Goal: Transaction & Acquisition: Purchase product/service

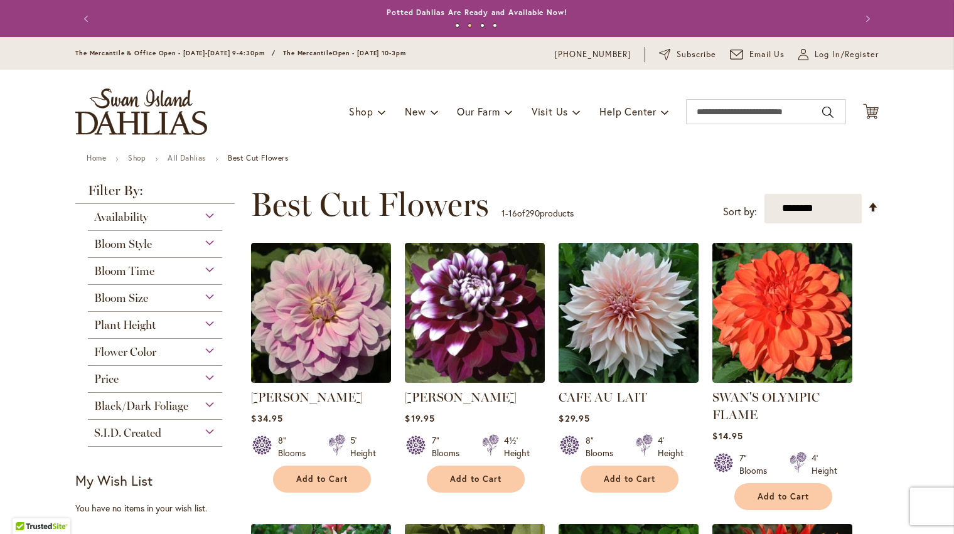
click at [207, 296] on div "Bloom Size" at bounding box center [155, 295] width 134 height 20
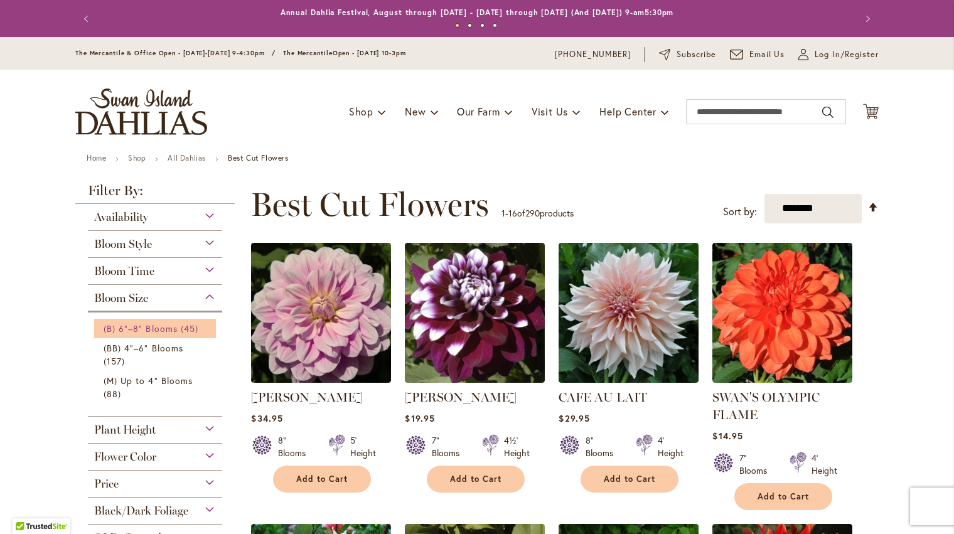
click at [173, 325] on link "(B) 6"–8" Blooms 45 items" at bounding box center [157, 328] width 106 height 13
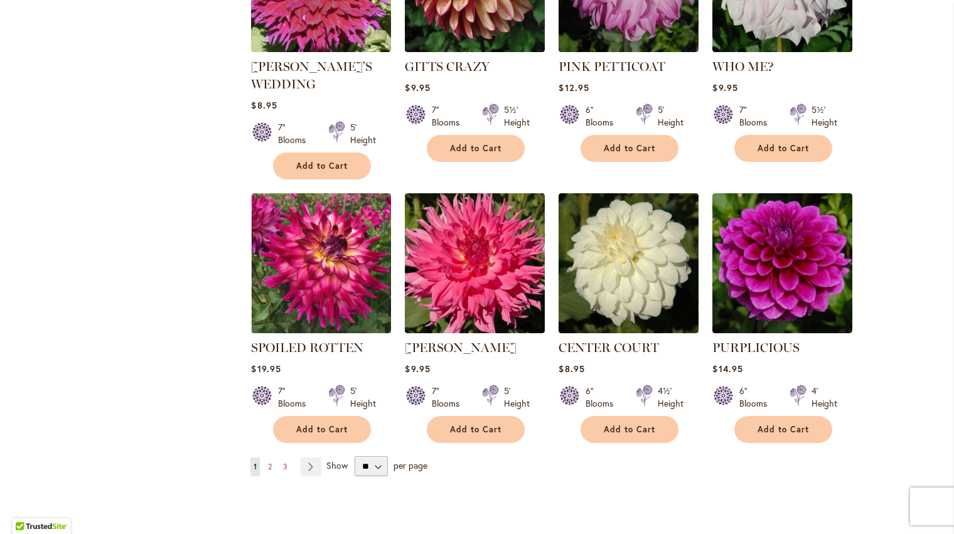
scroll to position [942, 0]
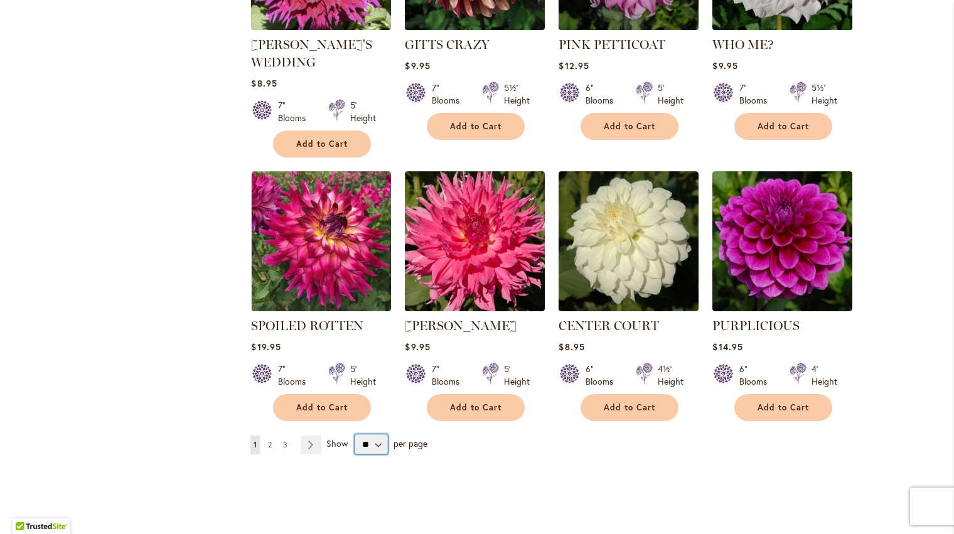
click at [379, 441] on select "** ** ** **" at bounding box center [371, 444] width 33 height 20
select select "**"
click at [355, 434] on select "** ** ** **" at bounding box center [371, 444] width 33 height 20
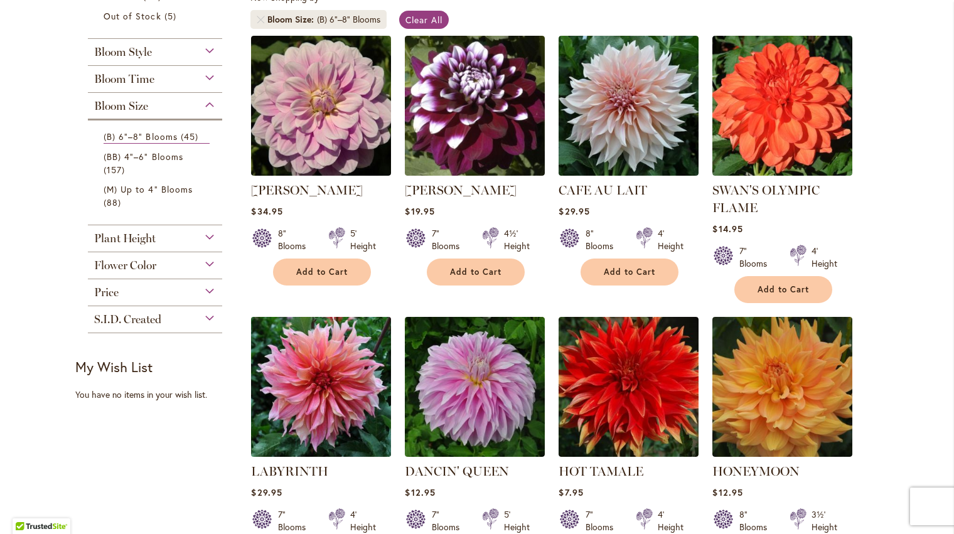
scroll to position [188, 0]
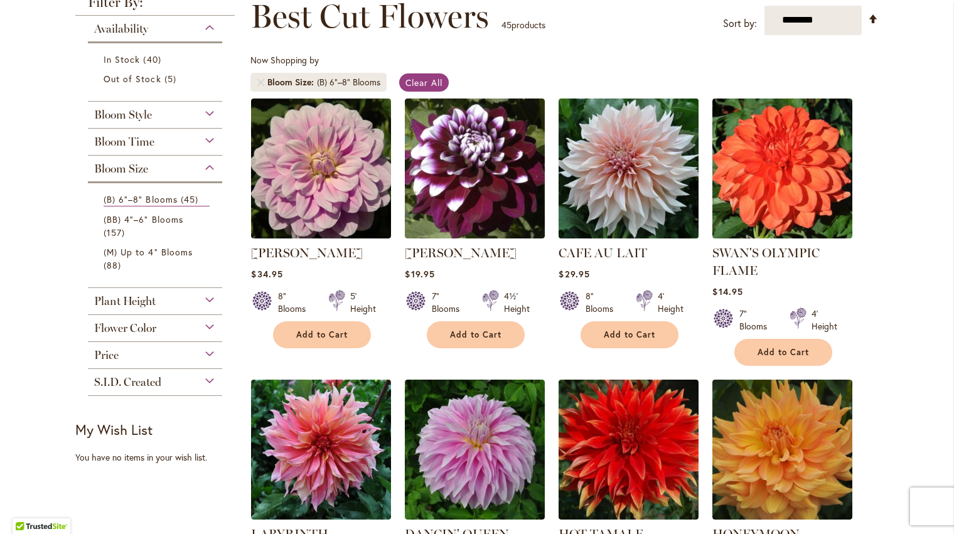
click at [611, 159] on img at bounding box center [629, 168] width 147 height 147
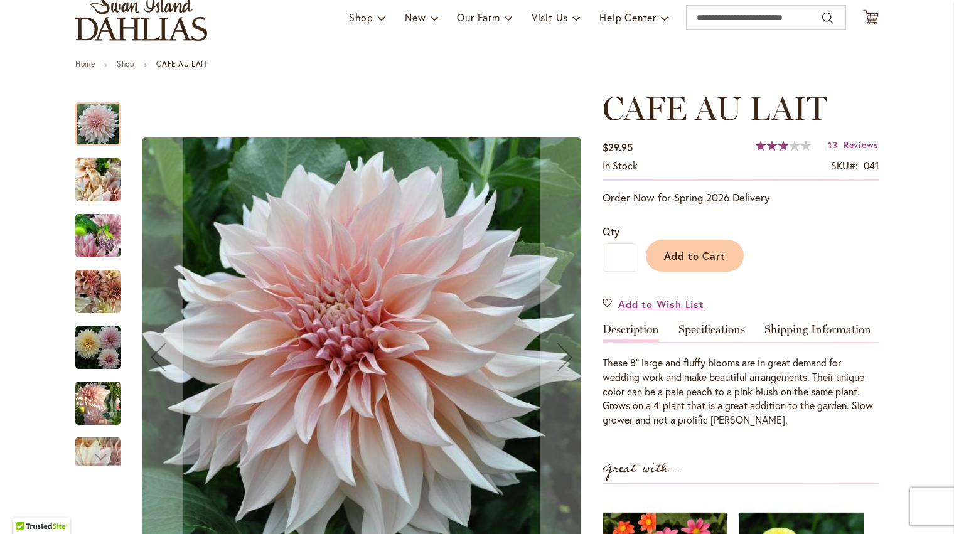
scroll to position [126, 0]
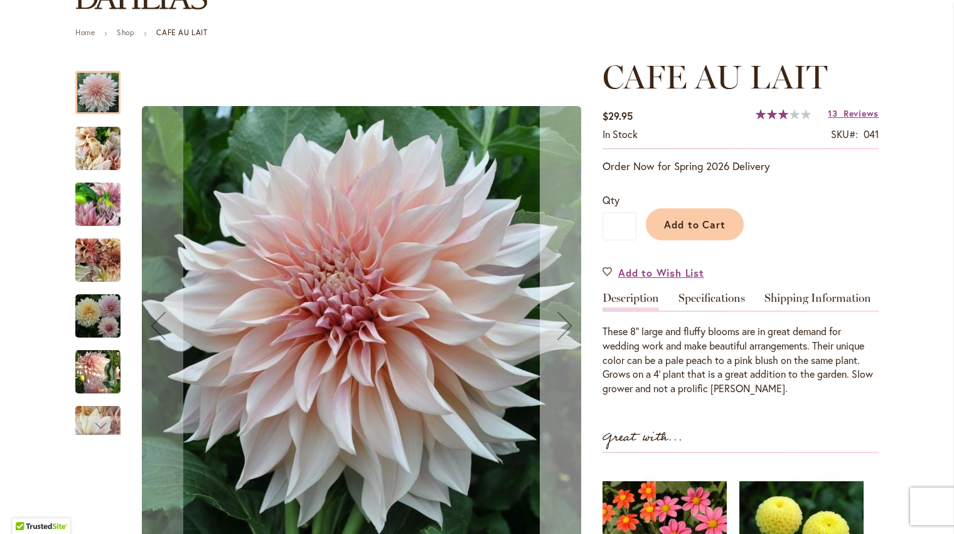
click at [563, 328] on div "Next" at bounding box center [565, 326] width 50 height 50
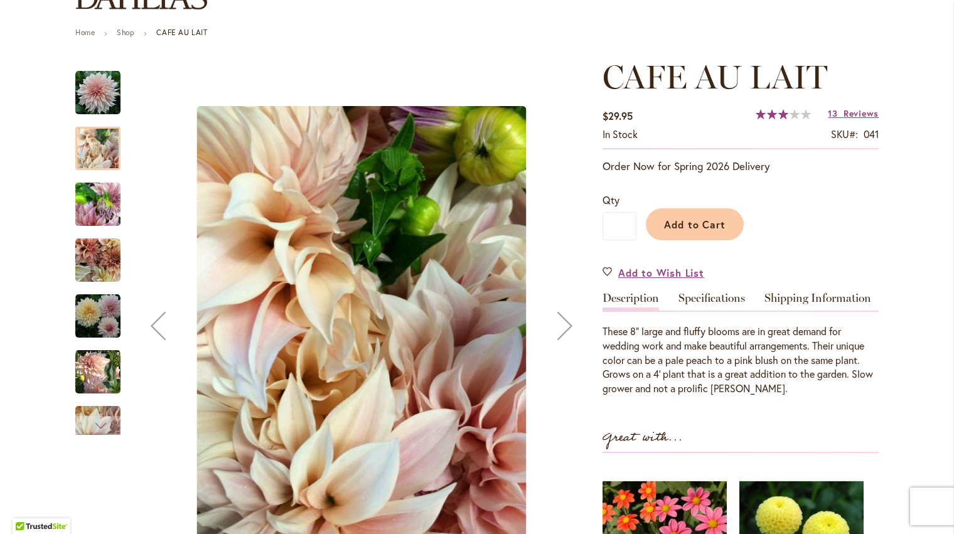
click at [563, 328] on div "Next" at bounding box center [565, 326] width 50 height 50
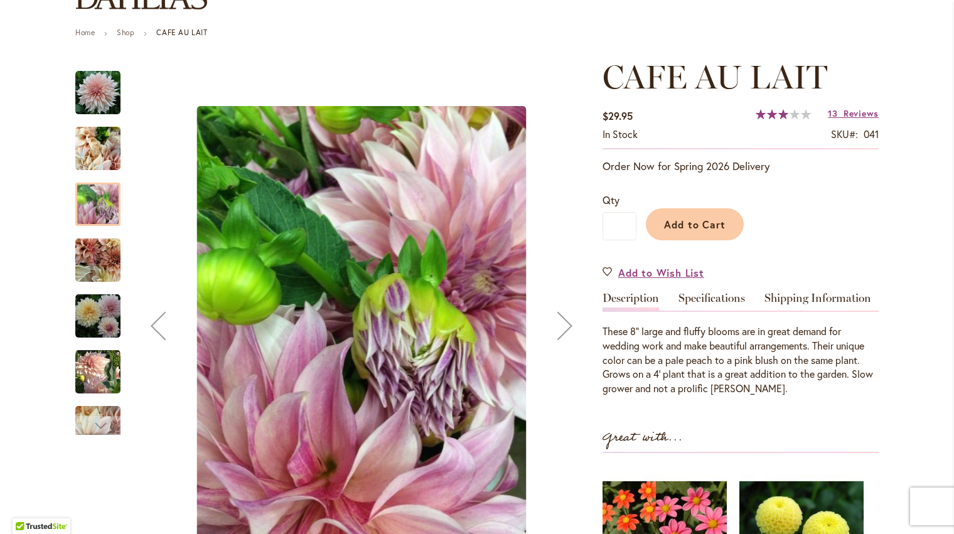
click at [563, 328] on div "Next" at bounding box center [565, 326] width 50 height 50
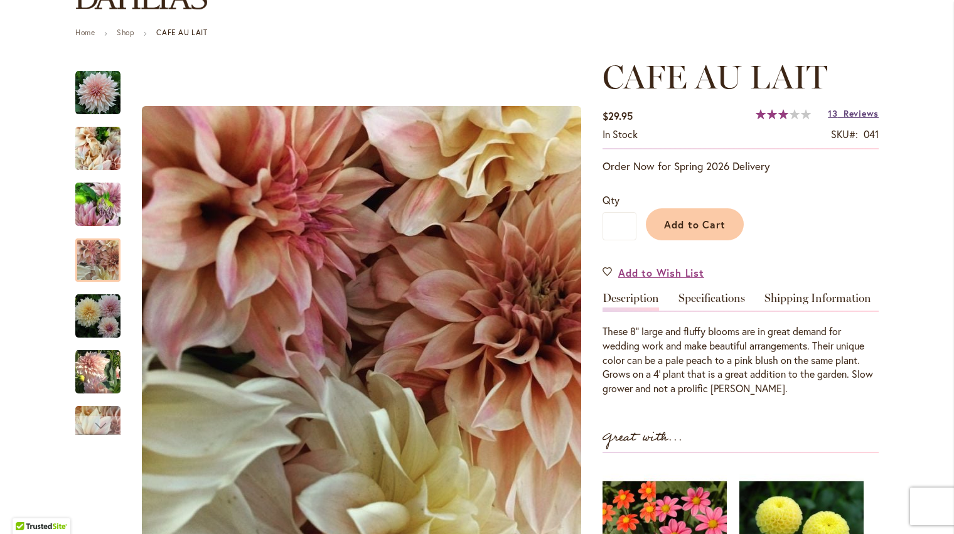
click at [854, 109] on span "Reviews" at bounding box center [861, 113] width 35 height 12
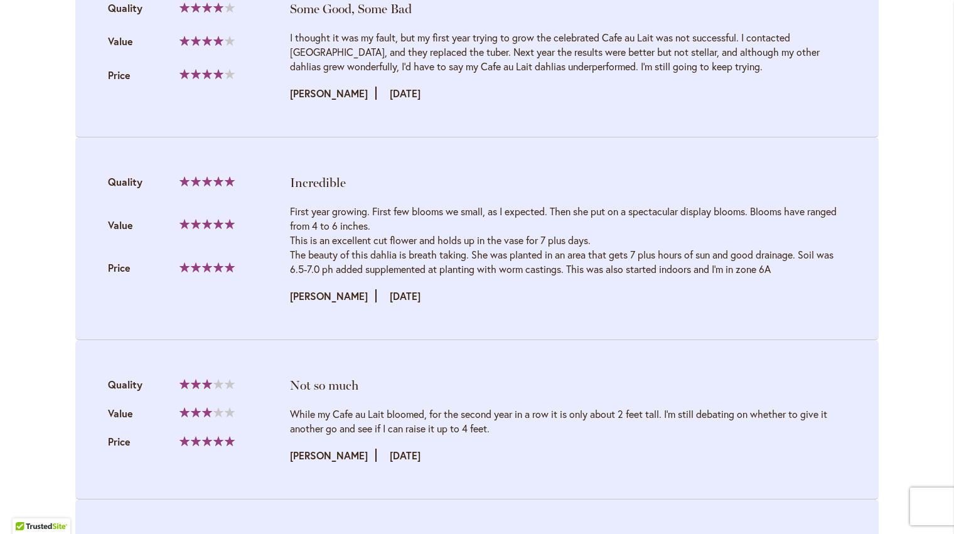
scroll to position [2790, 0]
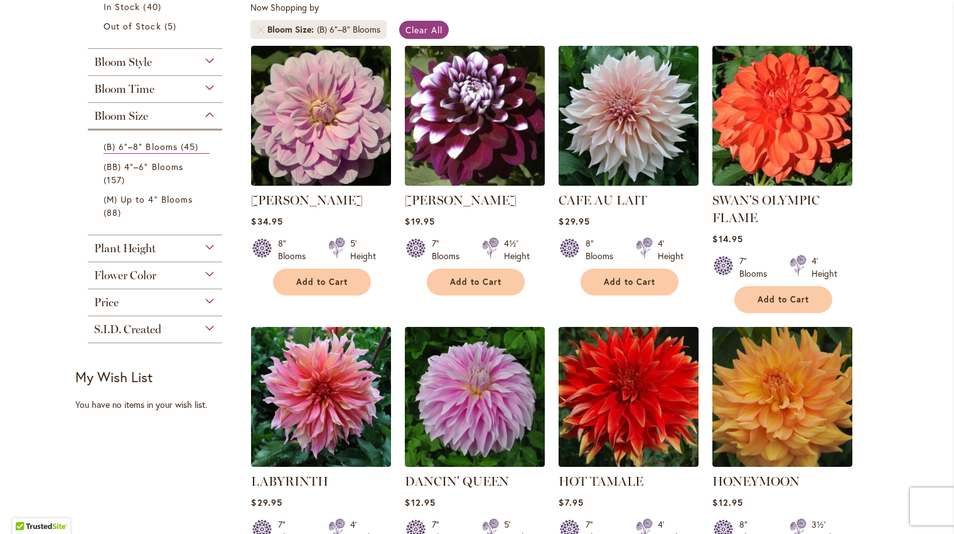
scroll to position [314, 0]
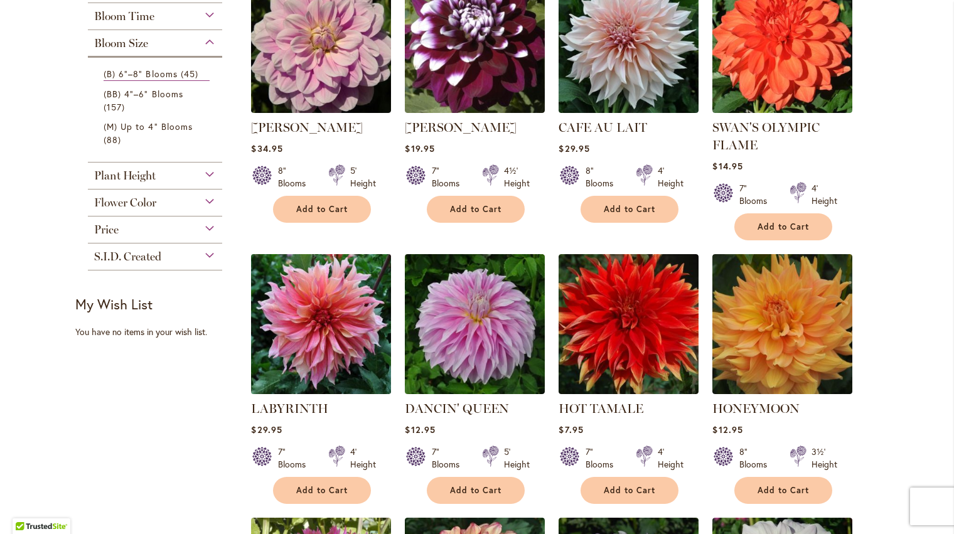
click at [317, 318] on img at bounding box center [321, 323] width 147 height 147
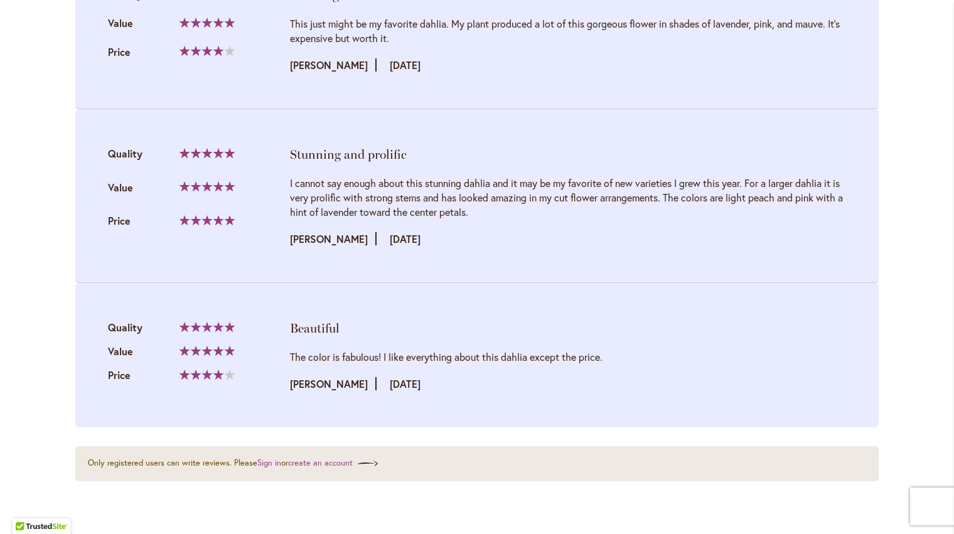
scroll to position [2134, 0]
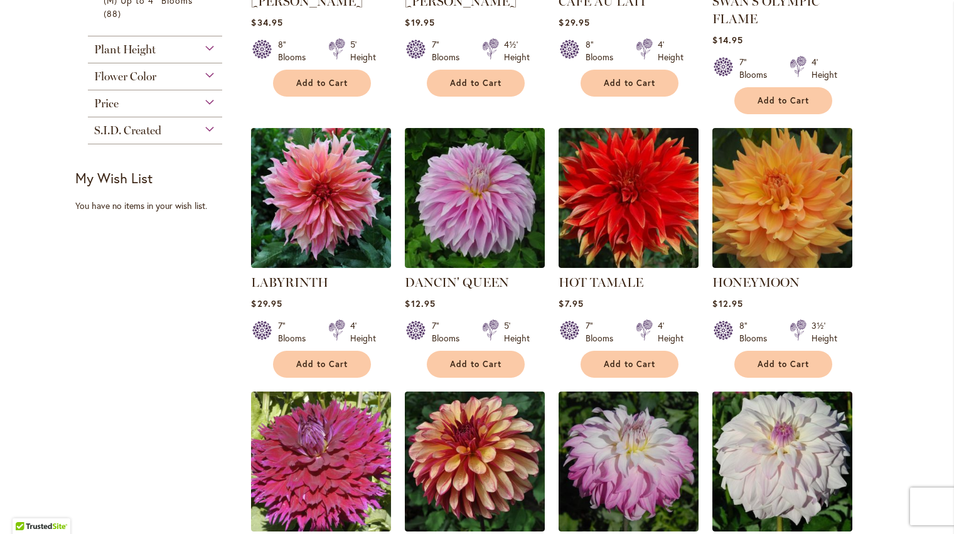
scroll to position [439, 0]
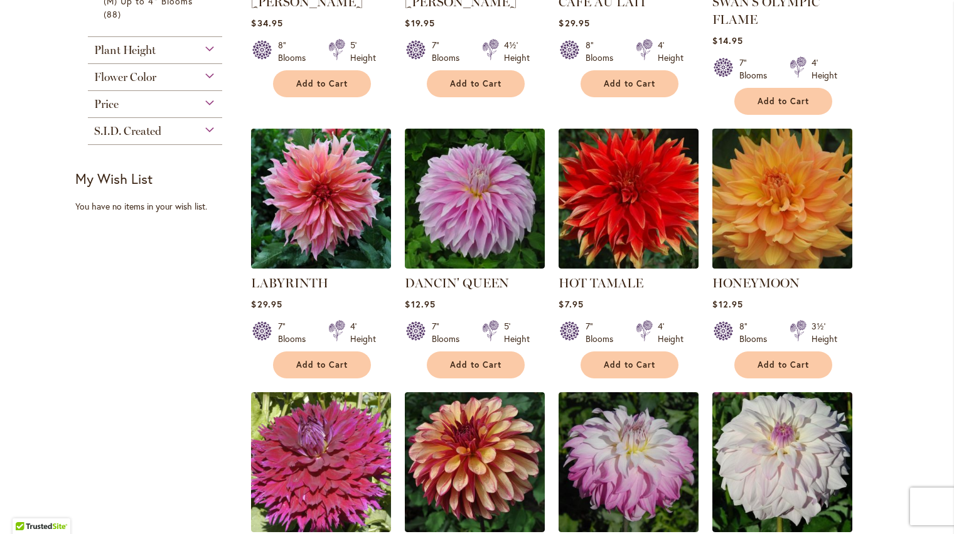
click at [775, 189] on img at bounding box center [782, 198] width 147 height 147
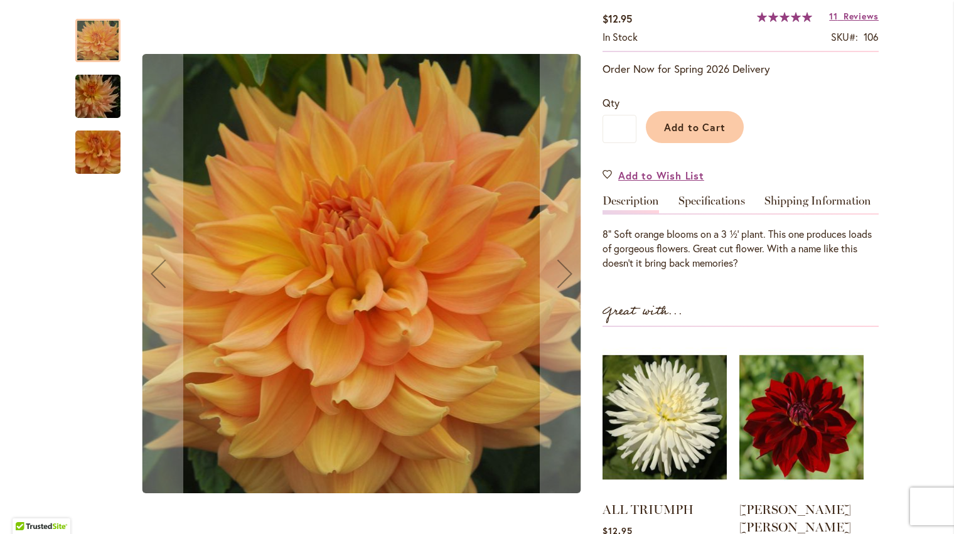
scroll to position [251, 0]
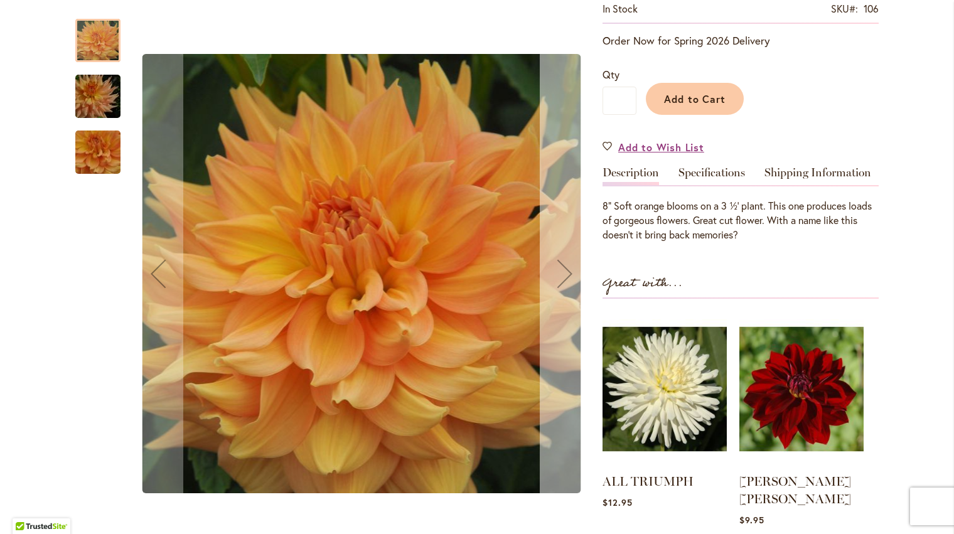
click at [559, 272] on div "Next" at bounding box center [565, 274] width 50 height 50
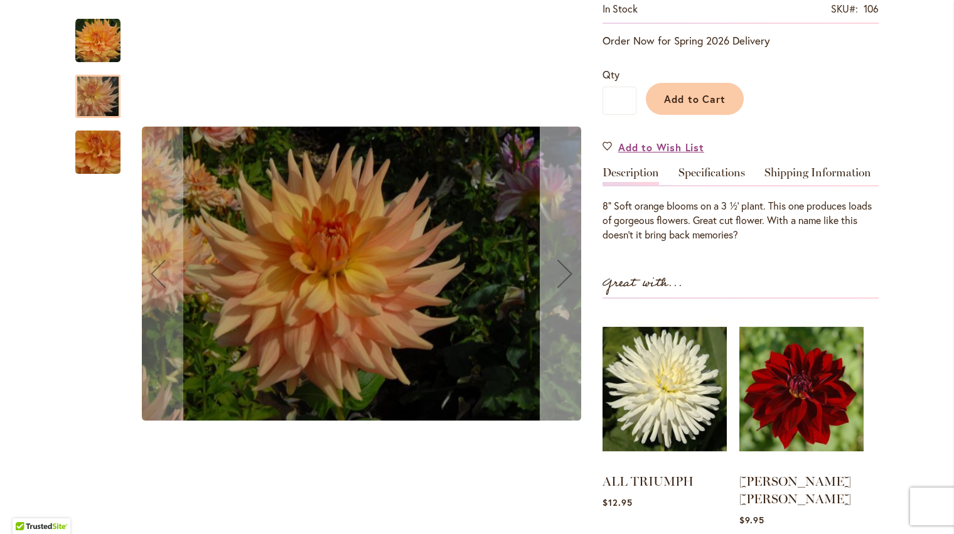
click at [559, 272] on div "Next" at bounding box center [565, 274] width 50 height 50
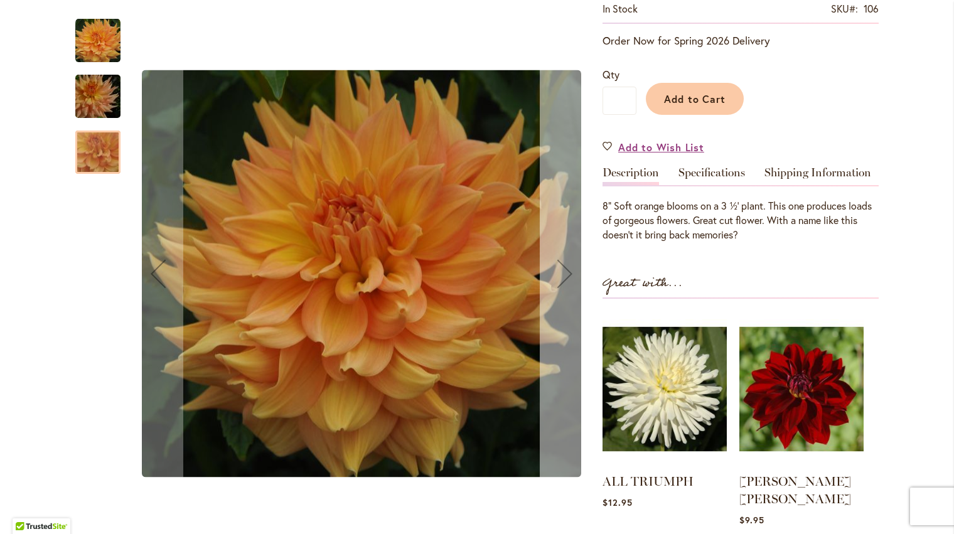
click at [559, 272] on div "Next" at bounding box center [565, 274] width 50 height 50
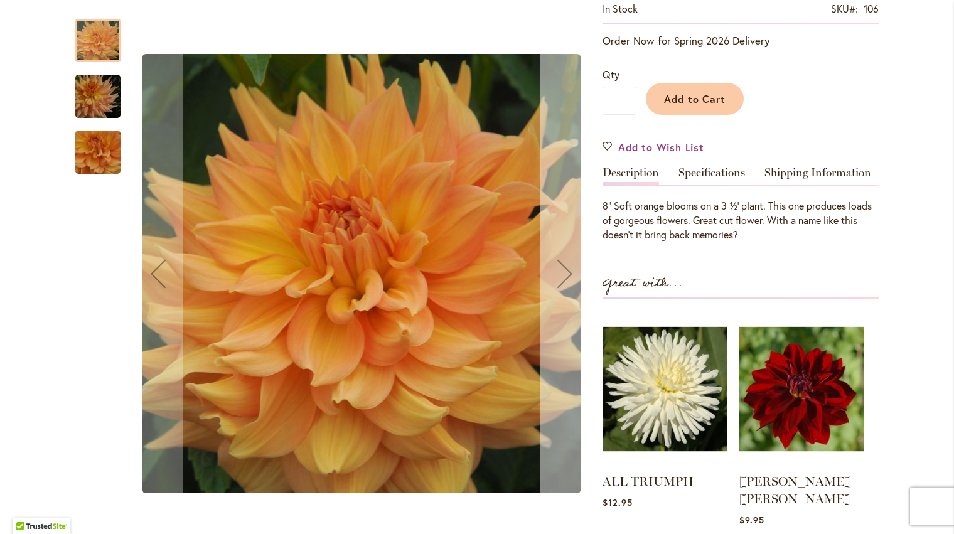
click at [559, 272] on div "Next" at bounding box center [565, 274] width 50 height 50
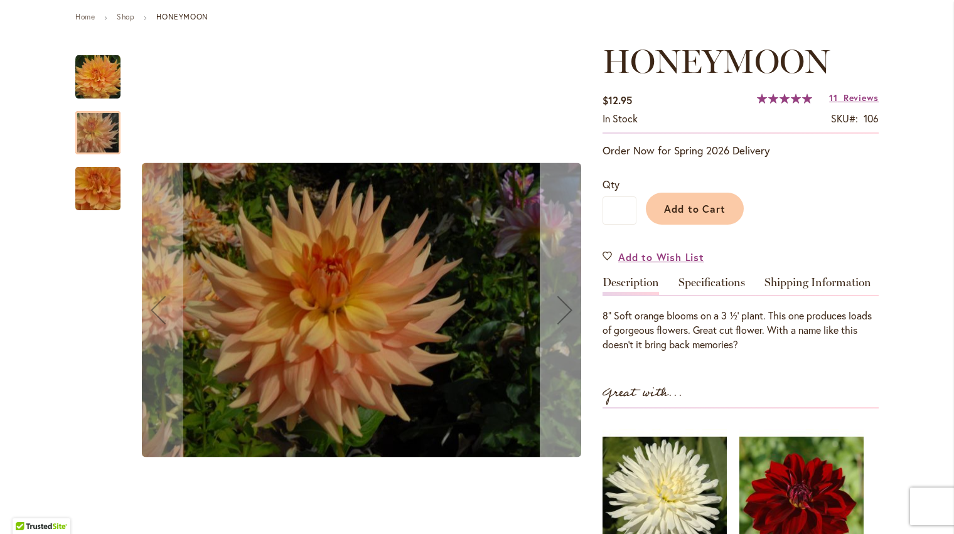
scroll to position [126, 0]
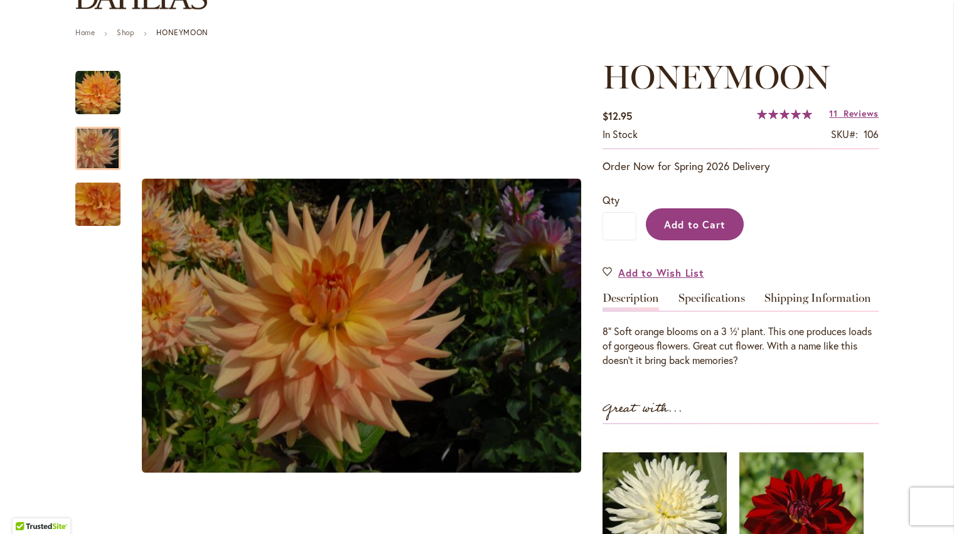
click at [695, 227] on span "Add to Cart" at bounding box center [695, 224] width 62 height 13
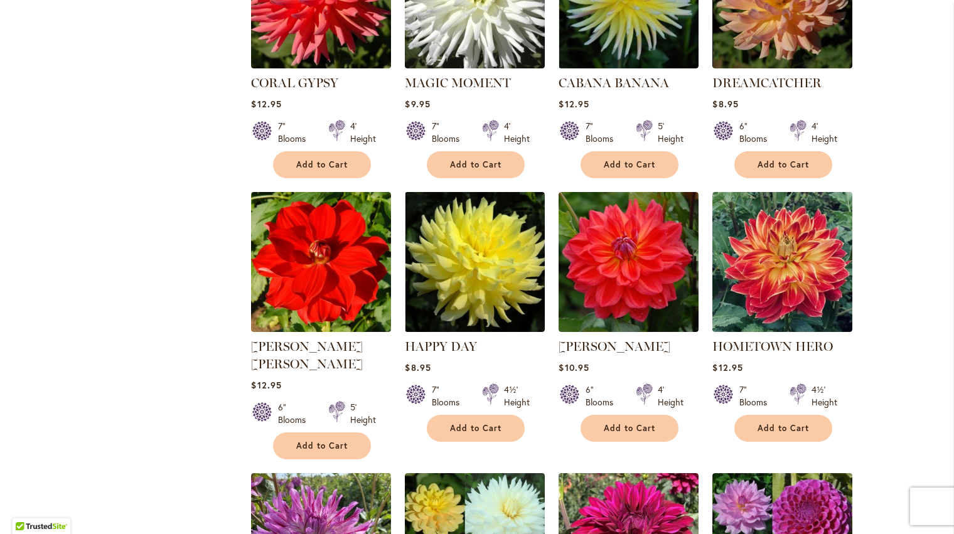
scroll to position [2009, 0]
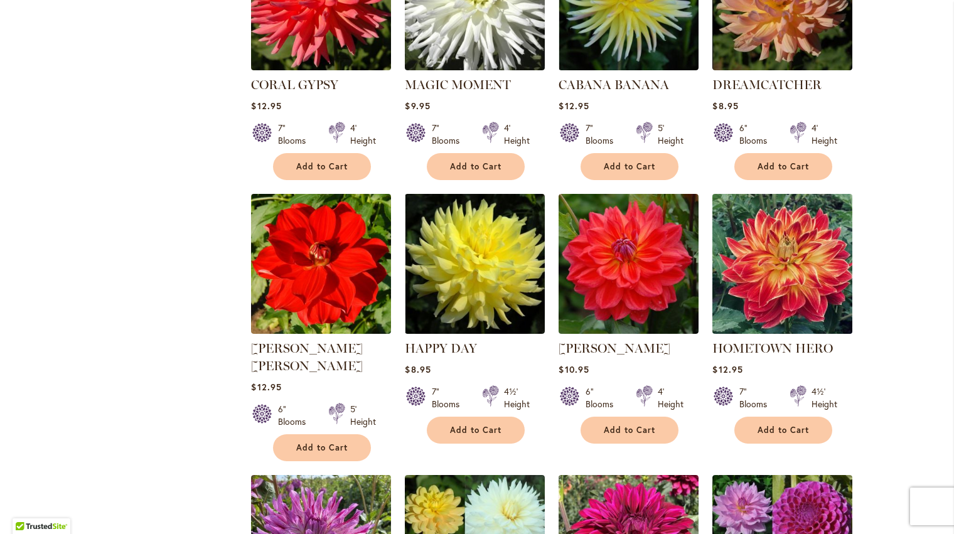
click at [790, 215] on img at bounding box center [782, 263] width 147 height 147
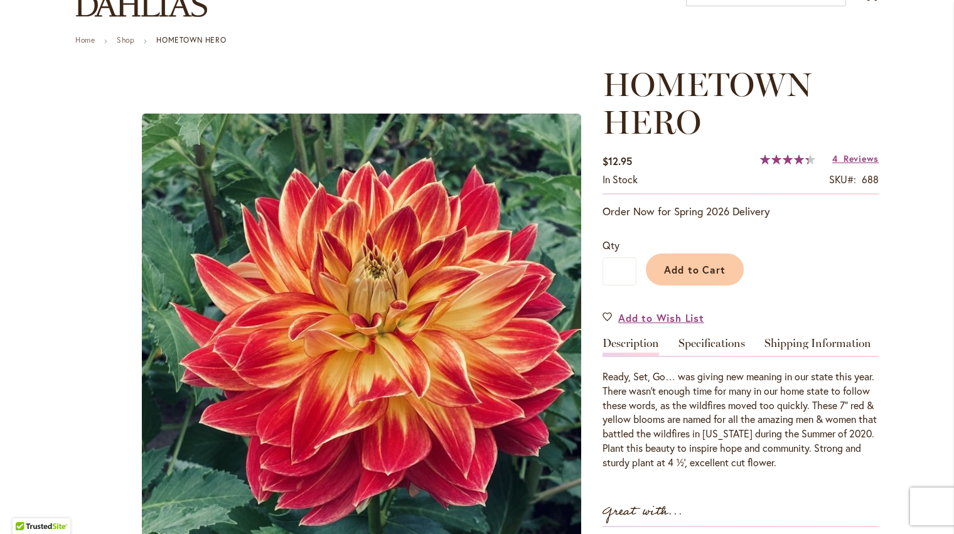
scroll to position [126, 0]
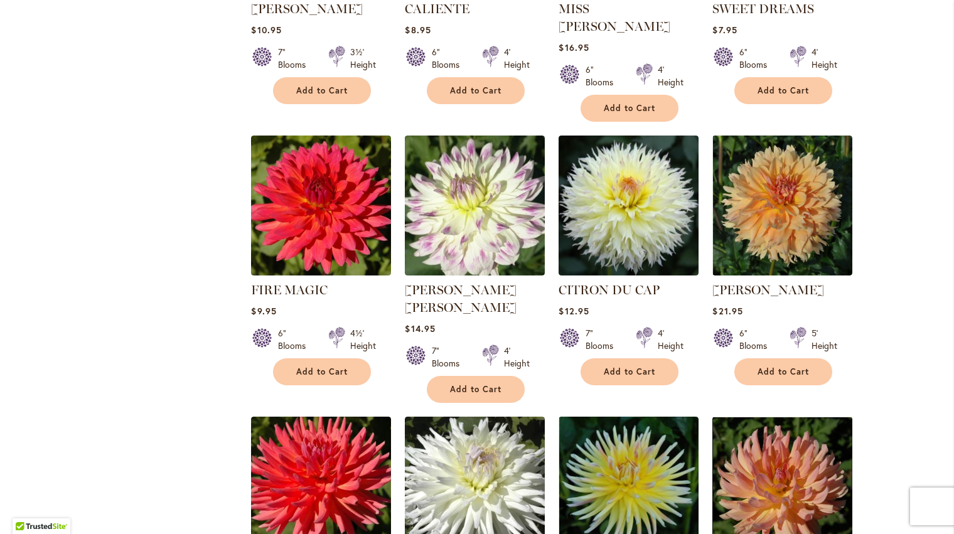
scroll to position [1569, 0]
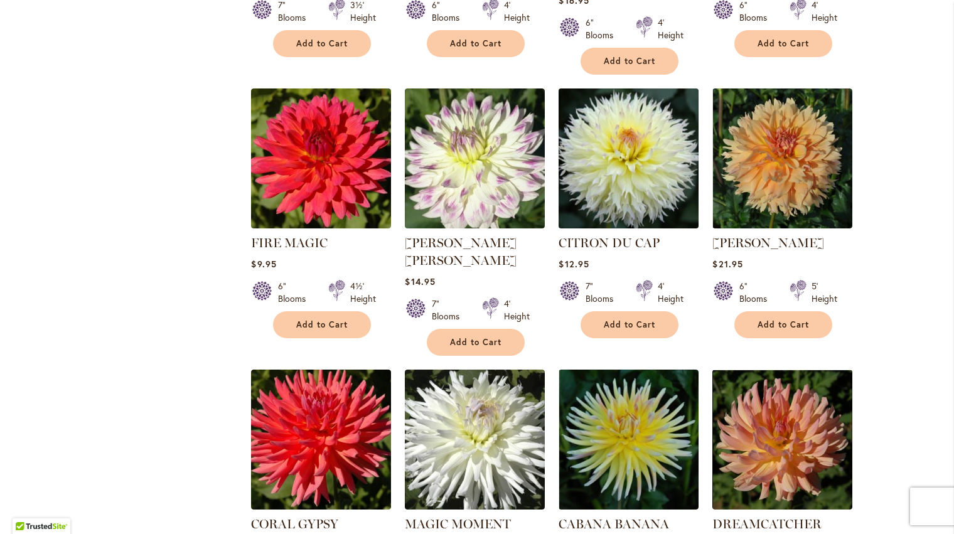
click at [618, 130] on img at bounding box center [629, 158] width 147 height 147
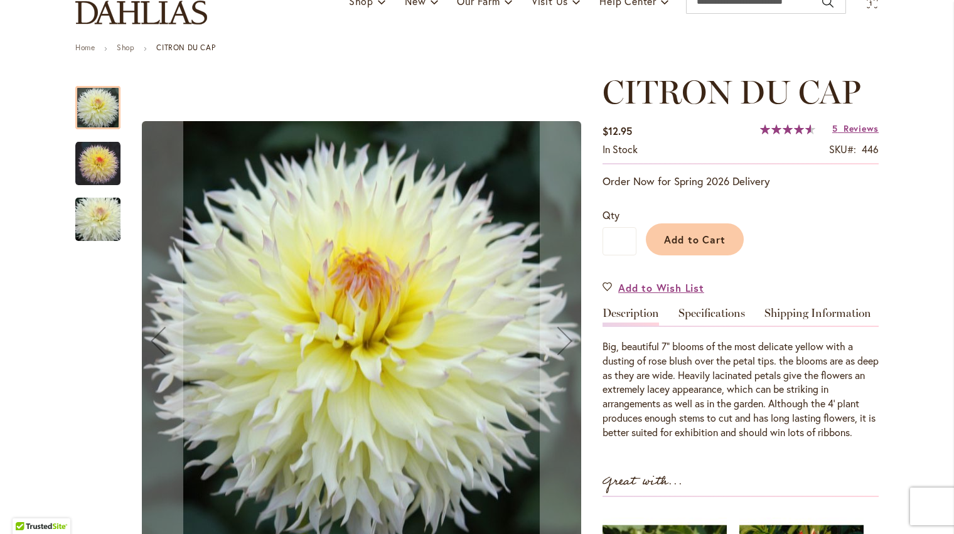
scroll to position [188, 0]
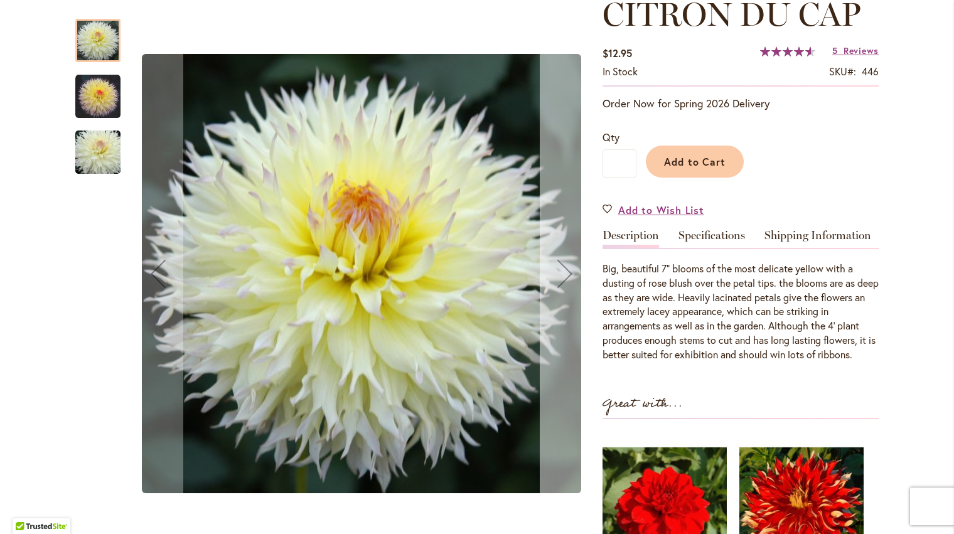
click at [565, 272] on div "Next" at bounding box center [565, 274] width 50 height 50
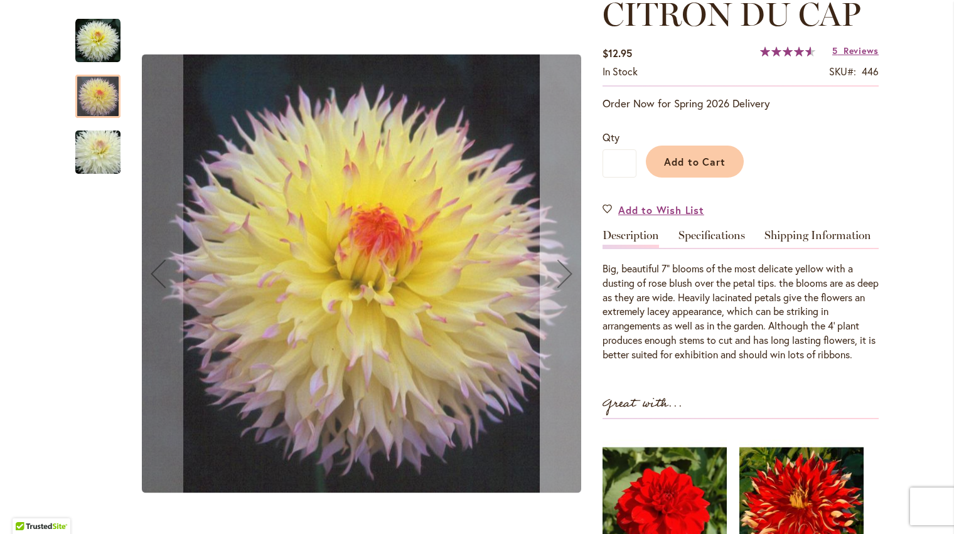
click at [565, 272] on div "Next" at bounding box center [565, 274] width 50 height 50
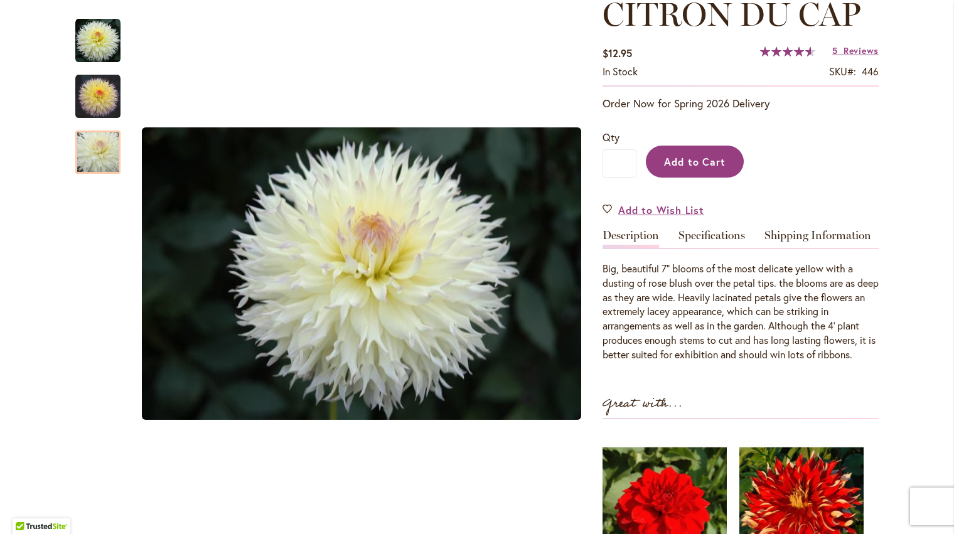
click at [680, 155] on span "Add to Cart" at bounding box center [695, 161] width 62 height 13
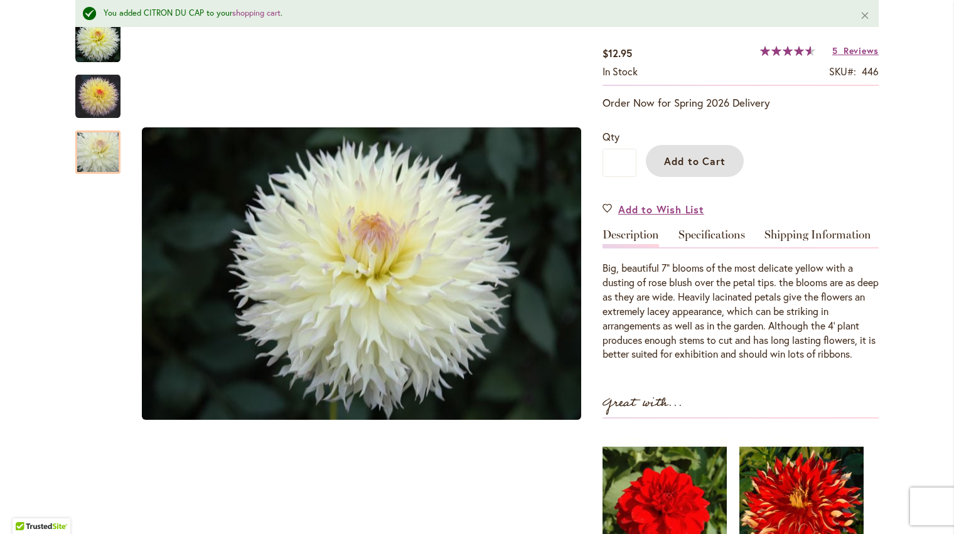
scroll to position [0, 0]
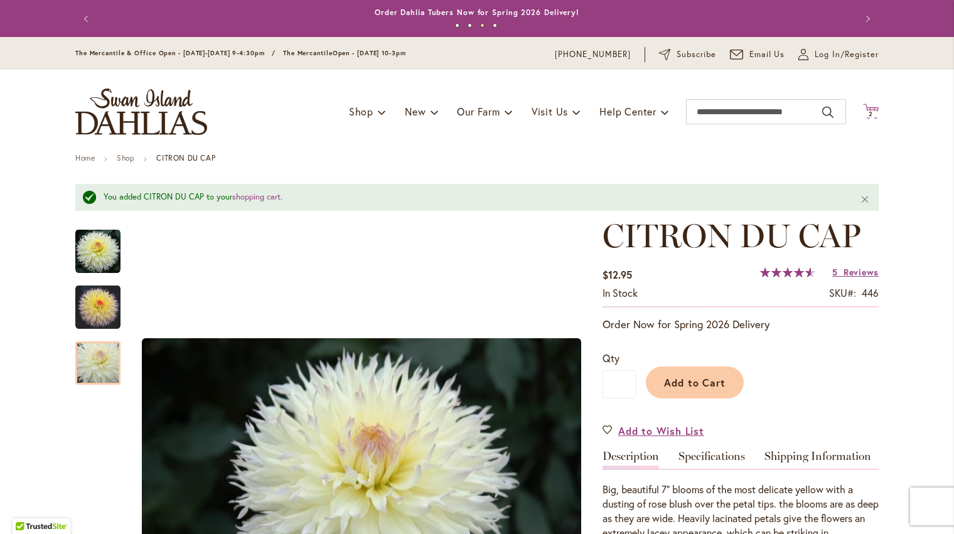
click at [869, 112] on span "2" at bounding box center [871, 114] width 4 height 8
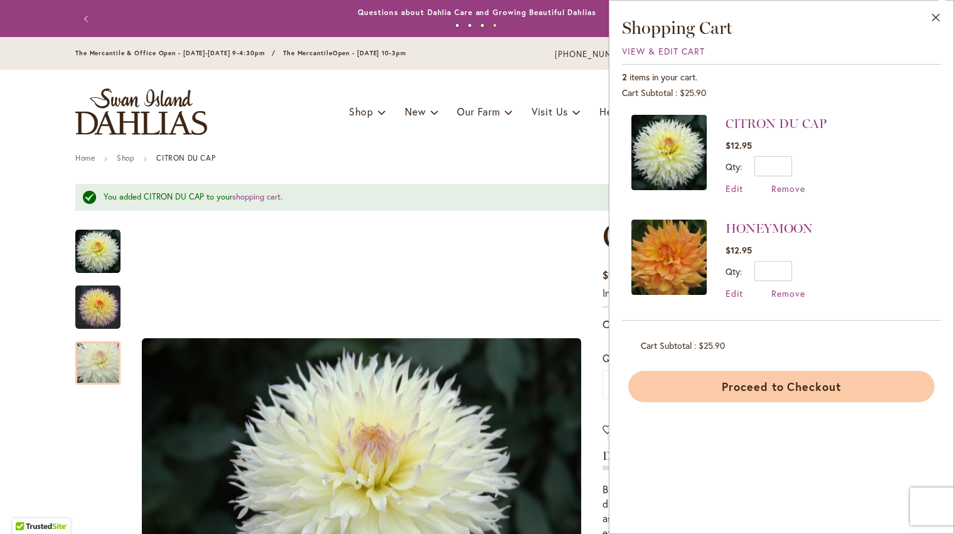
click at [800, 389] on button "Proceed to Checkout" at bounding box center [781, 386] width 306 height 31
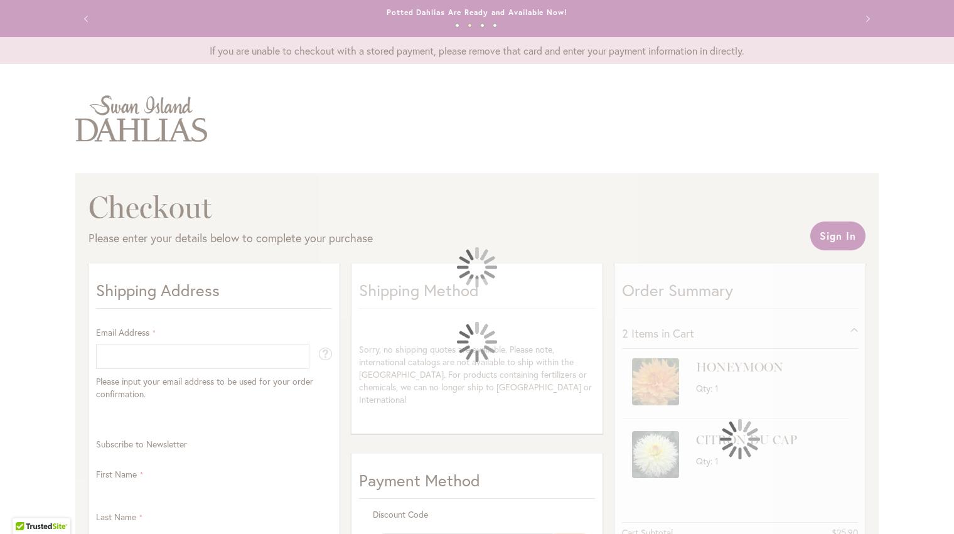
select select "**"
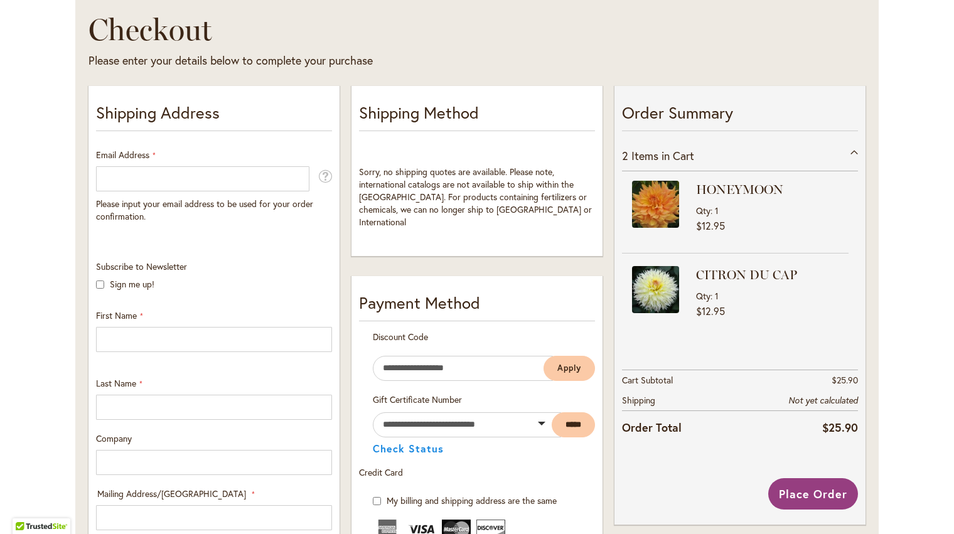
scroll to position [188, 0]
